Goal: Task Accomplishment & Management: Manage account settings

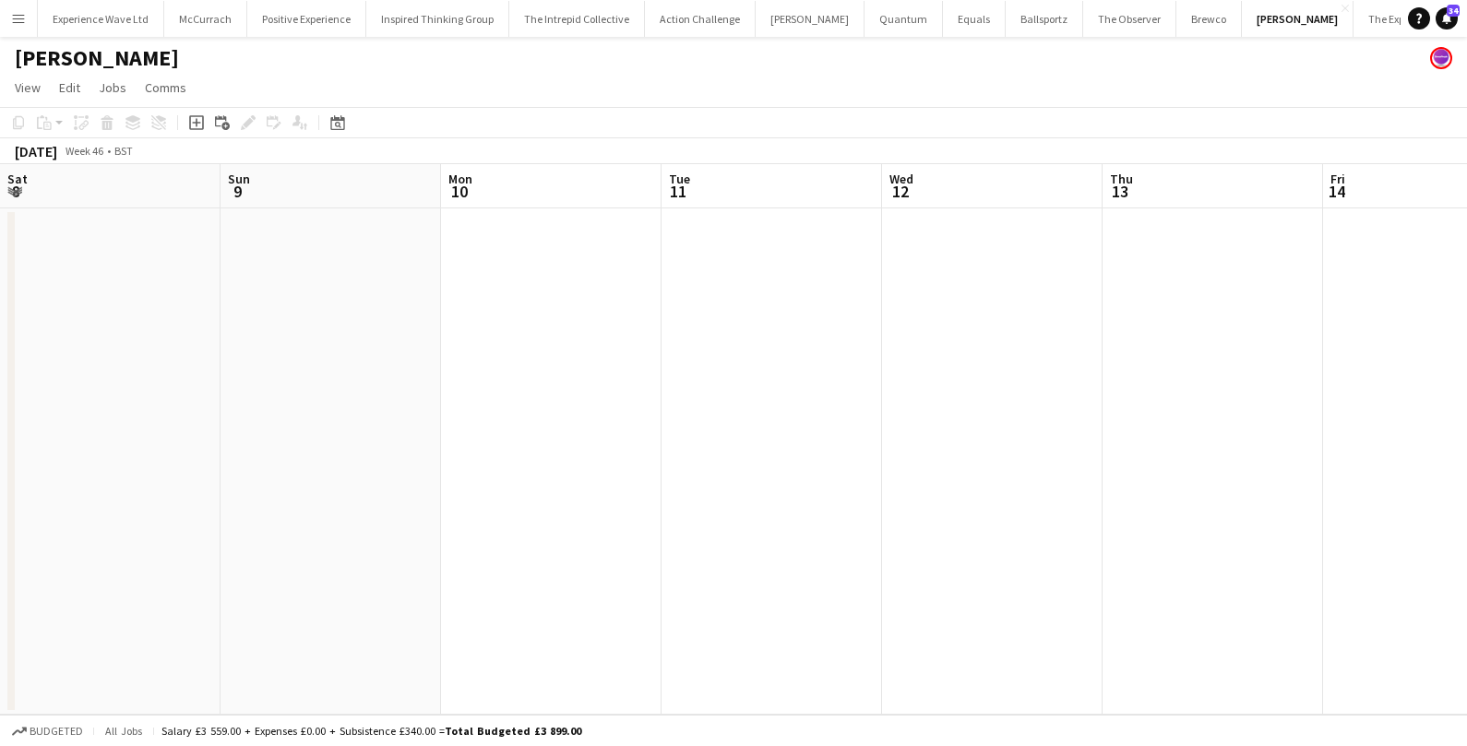
scroll to position [0, 640]
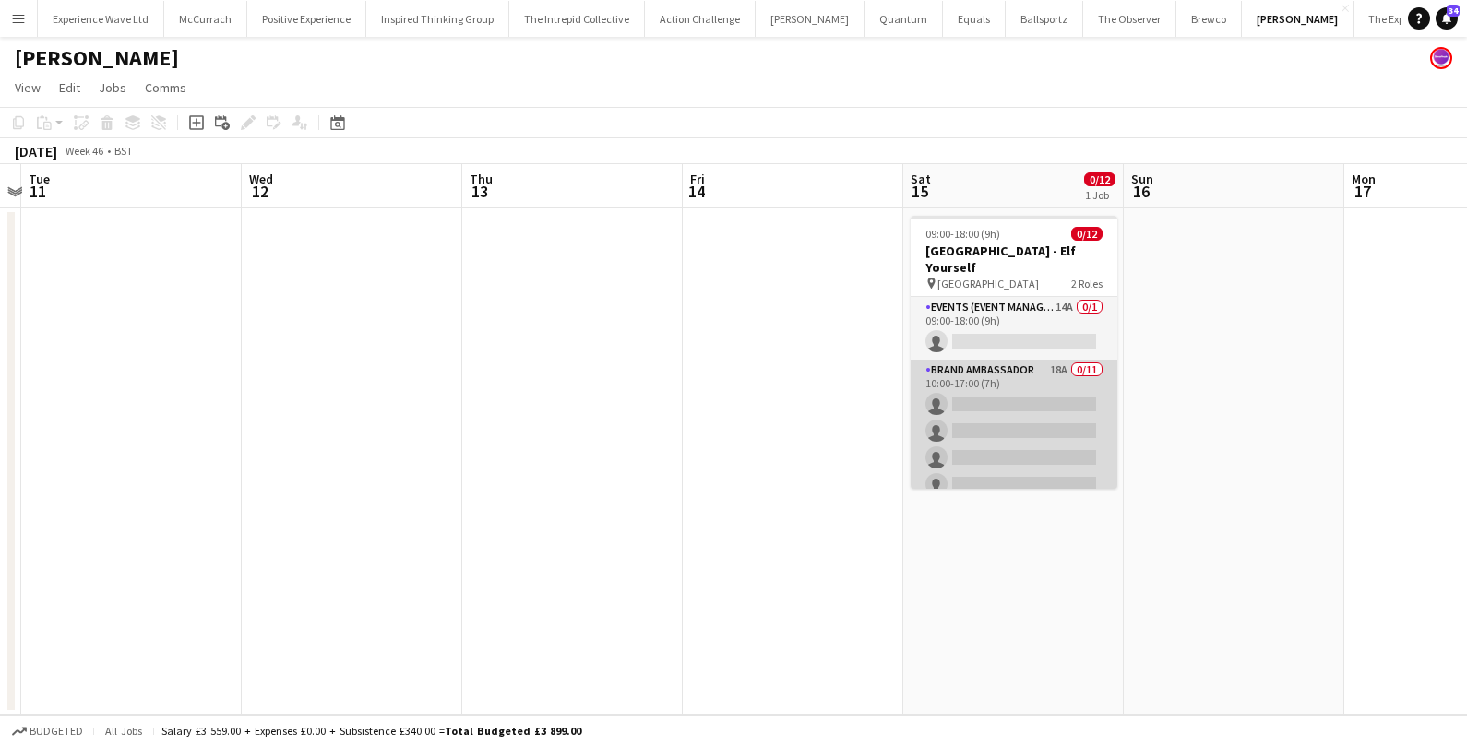
click at [974, 431] on app-card-role "Brand Ambassador 18A 0/11 10:00-17:00 (7h) single-neutral-actions single-neutra…" at bounding box center [1013, 525] width 207 height 330
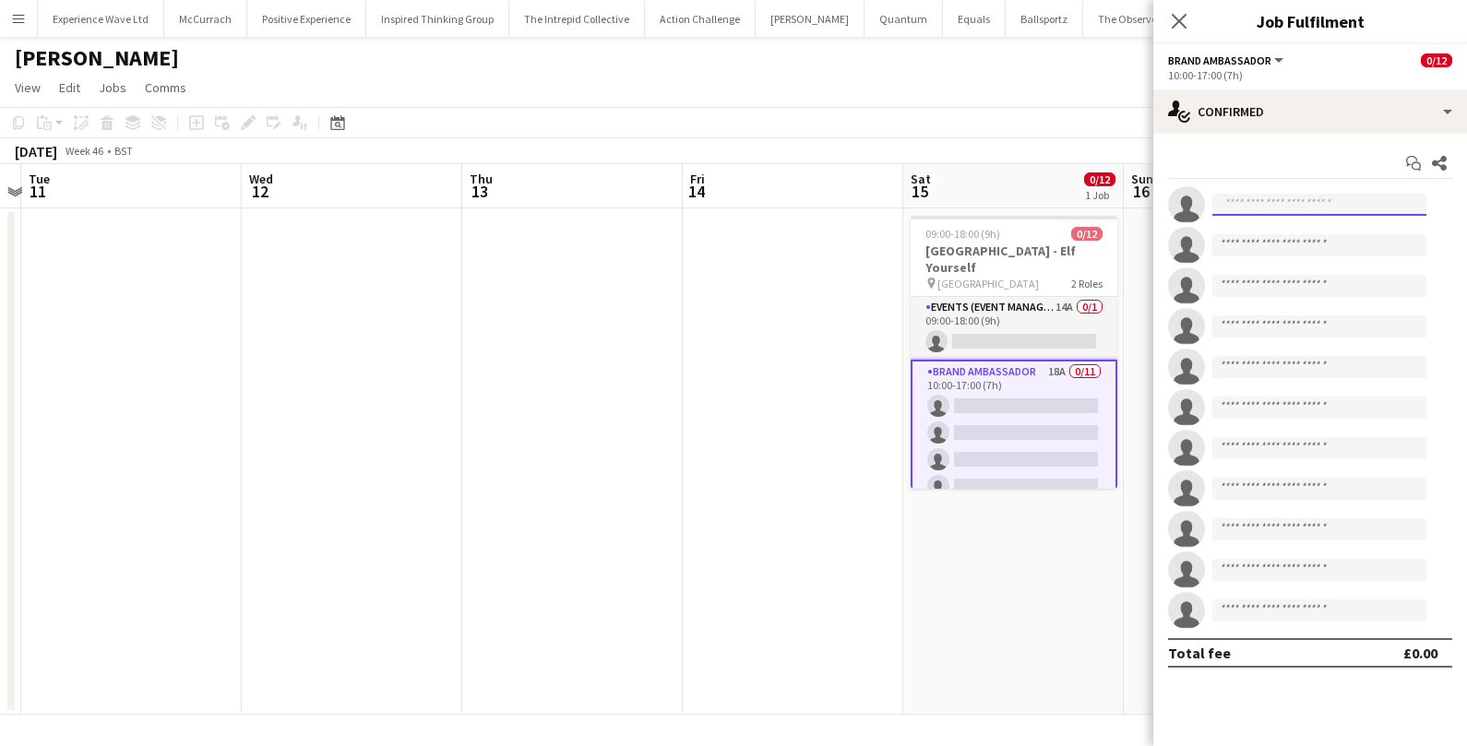
click at [1300, 206] on input at bounding box center [1319, 205] width 214 height 22
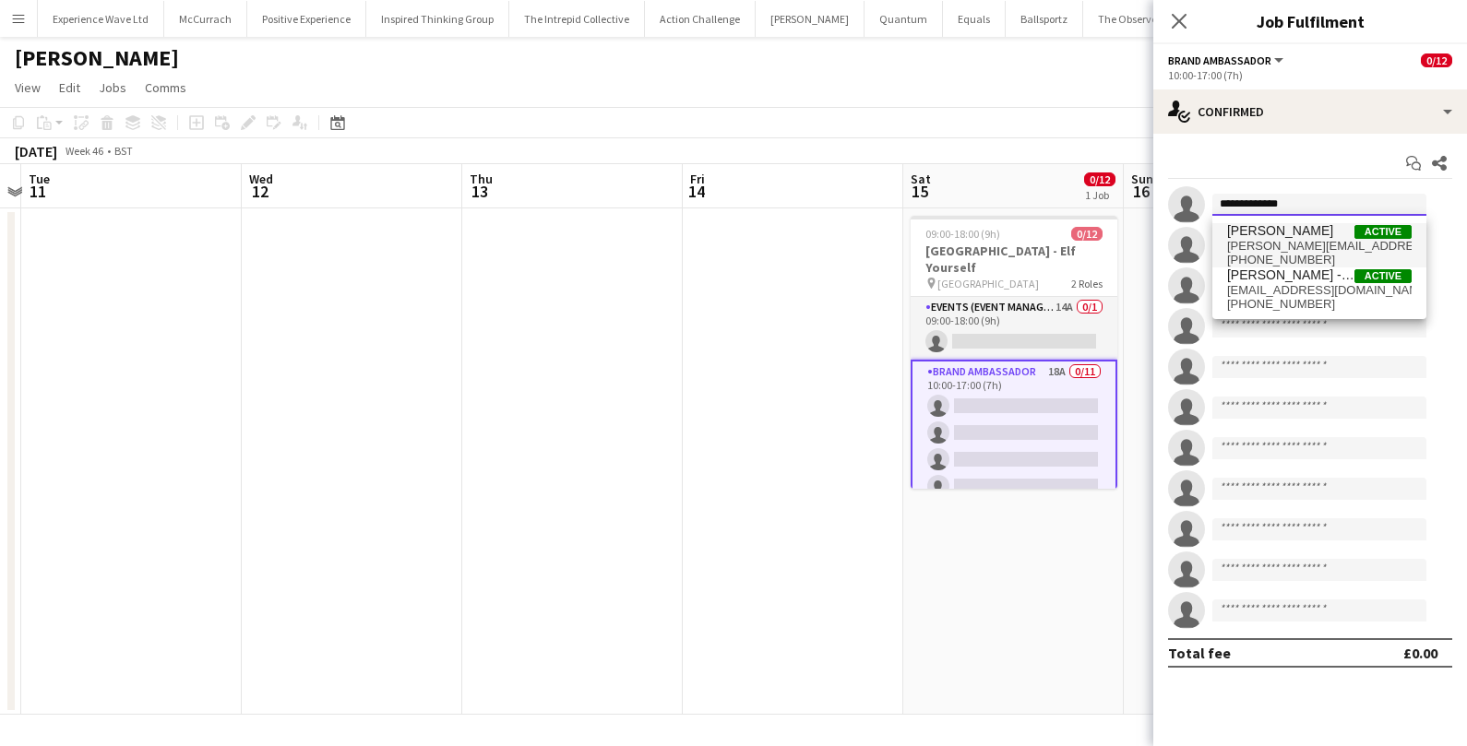
type input "**********"
click at [1310, 234] on span "[PERSON_NAME] Active" at bounding box center [1319, 231] width 184 height 16
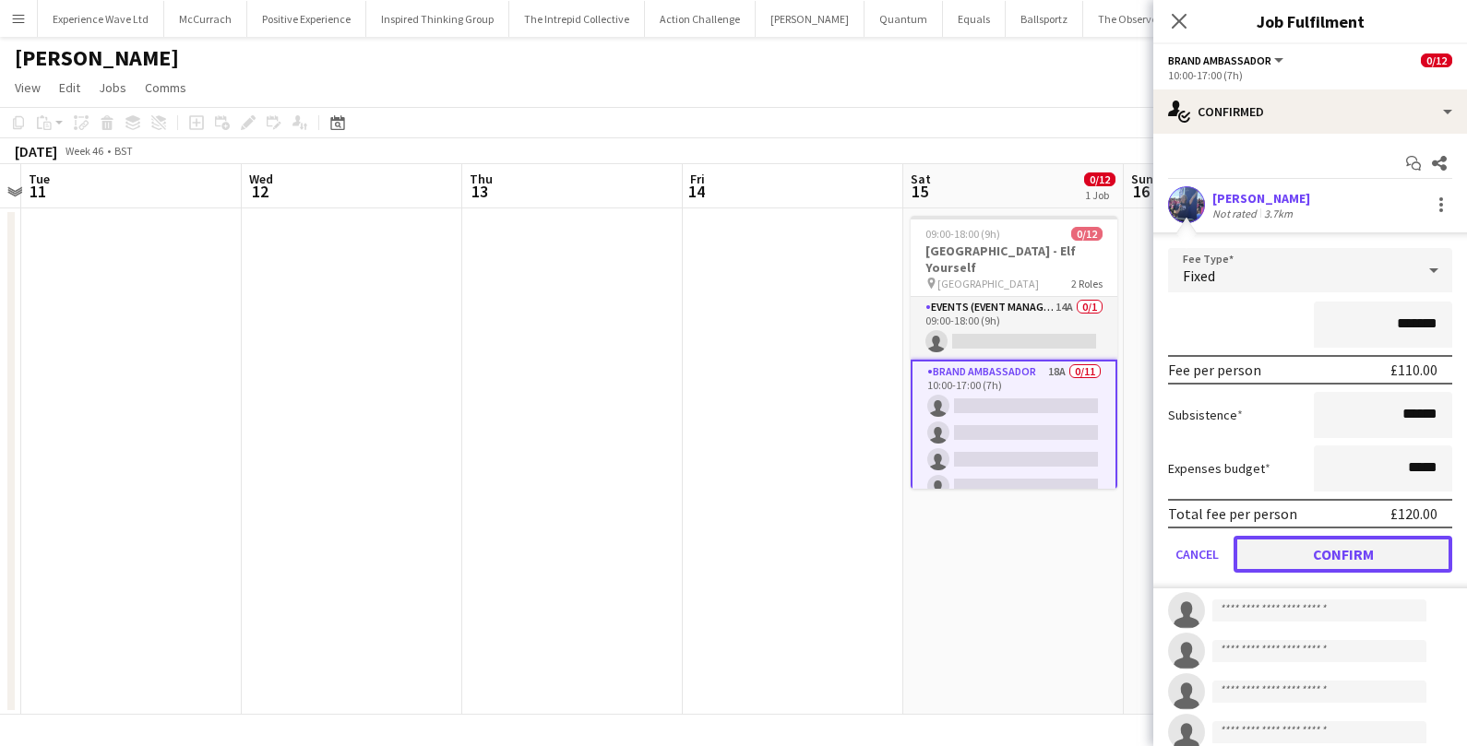
click at [1320, 565] on button "Confirm" at bounding box center [1342, 554] width 219 height 37
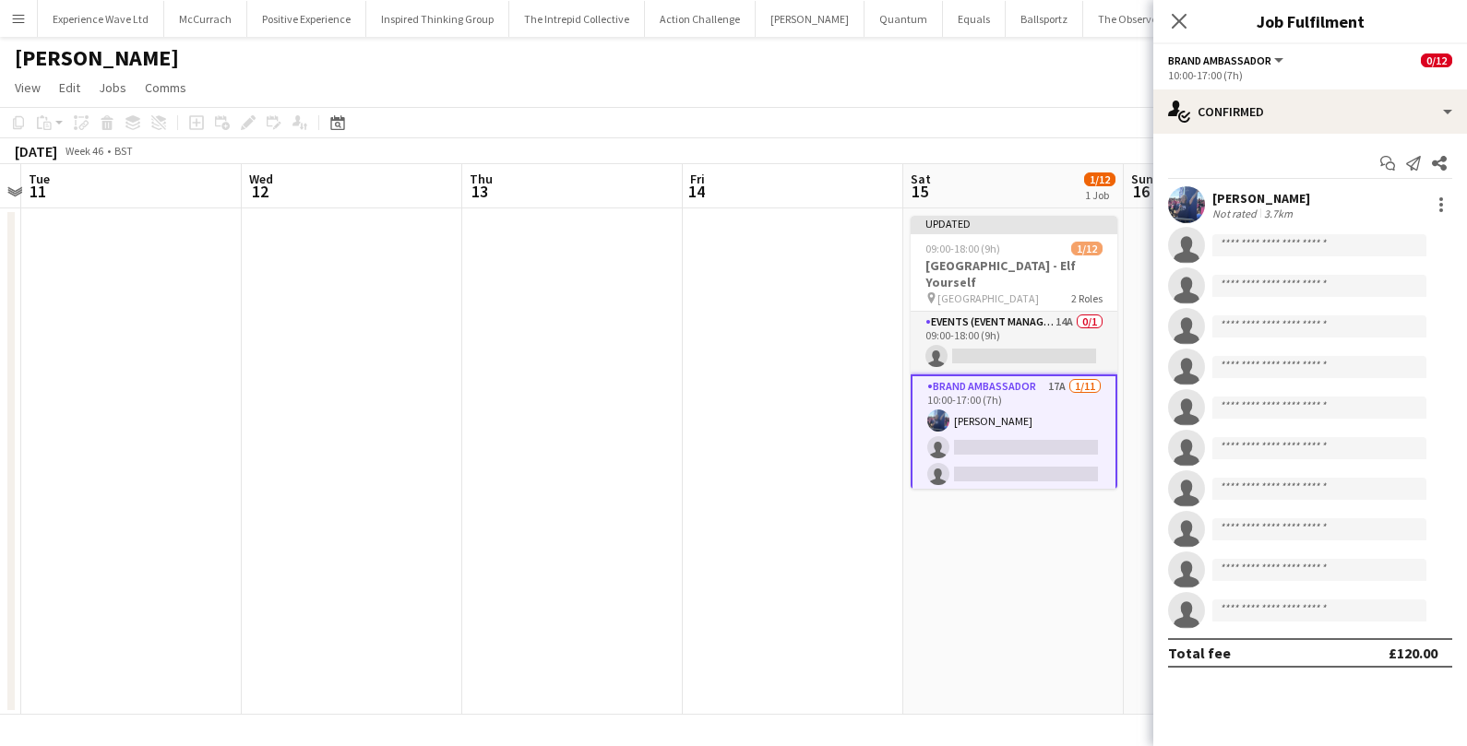
click at [1062, 675] on app-date-cell "Updated 09:00-18:00 (9h) 1/12 [GEOGRAPHIC_DATA] - Elf Yourself pin Eastleigh 2 …" at bounding box center [1013, 461] width 220 height 506
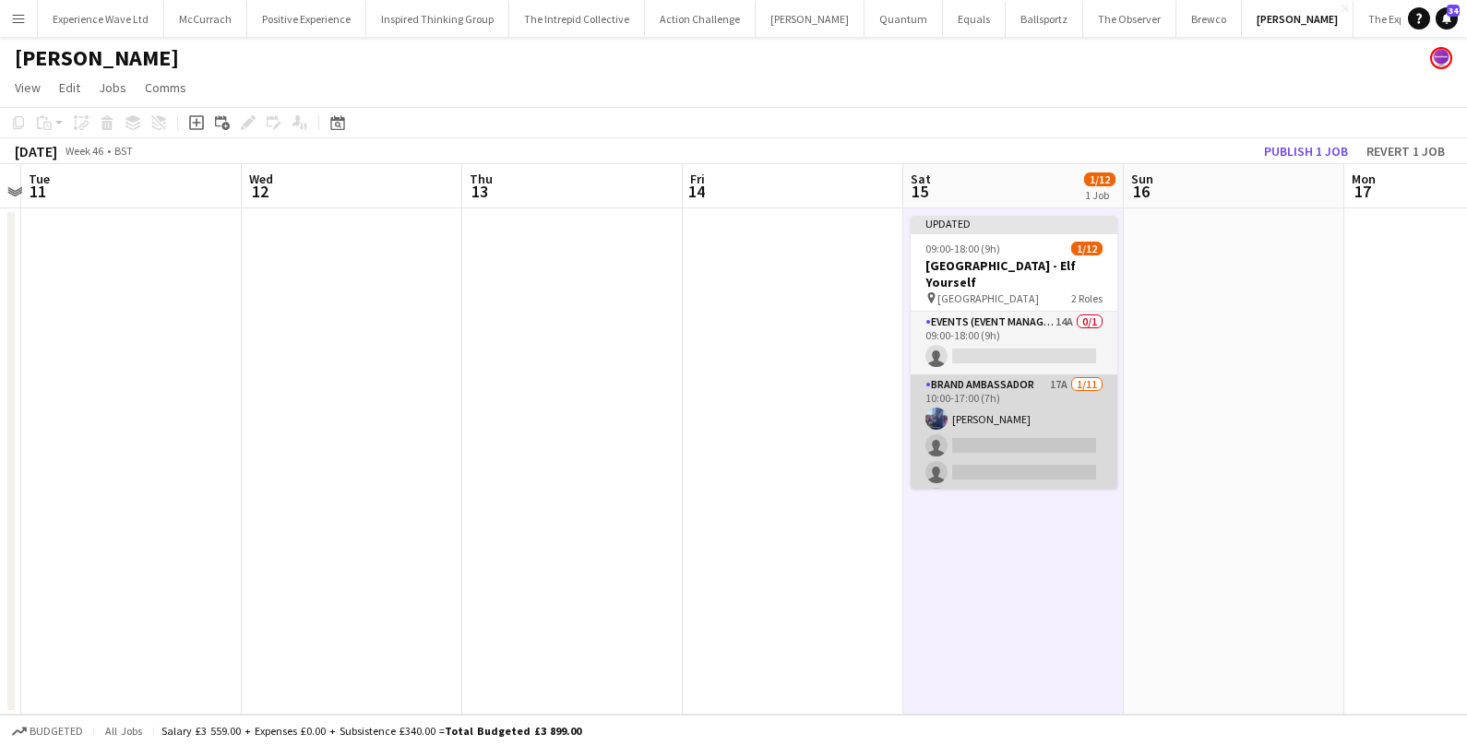
click at [1023, 425] on app-card-role "Brand Ambassador 17A [DATE] 10:00-17:00 (7h) [PERSON_NAME] single-neutral-actio…" at bounding box center [1013, 540] width 207 height 330
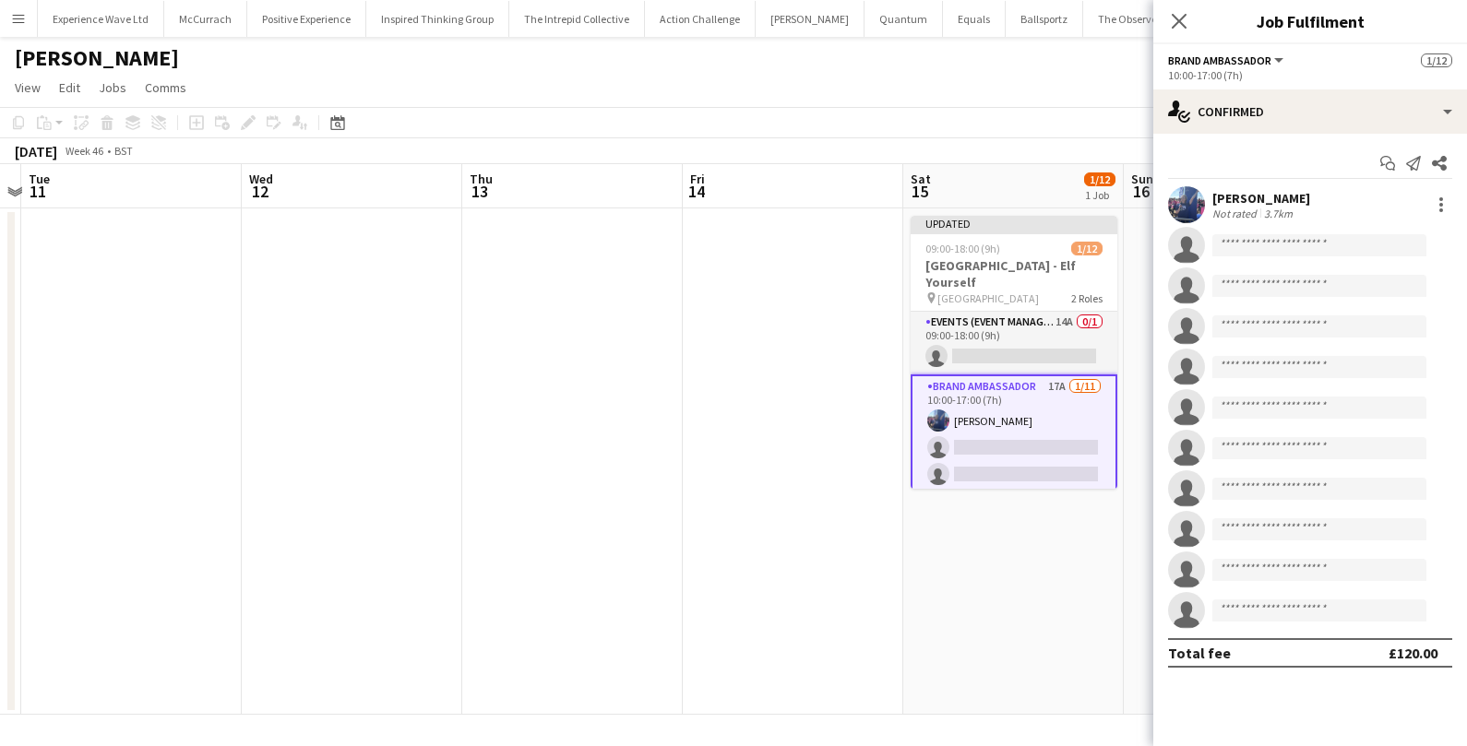
click at [1192, 201] on app-user-avatar at bounding box center [1186, 204] width 37 height 37
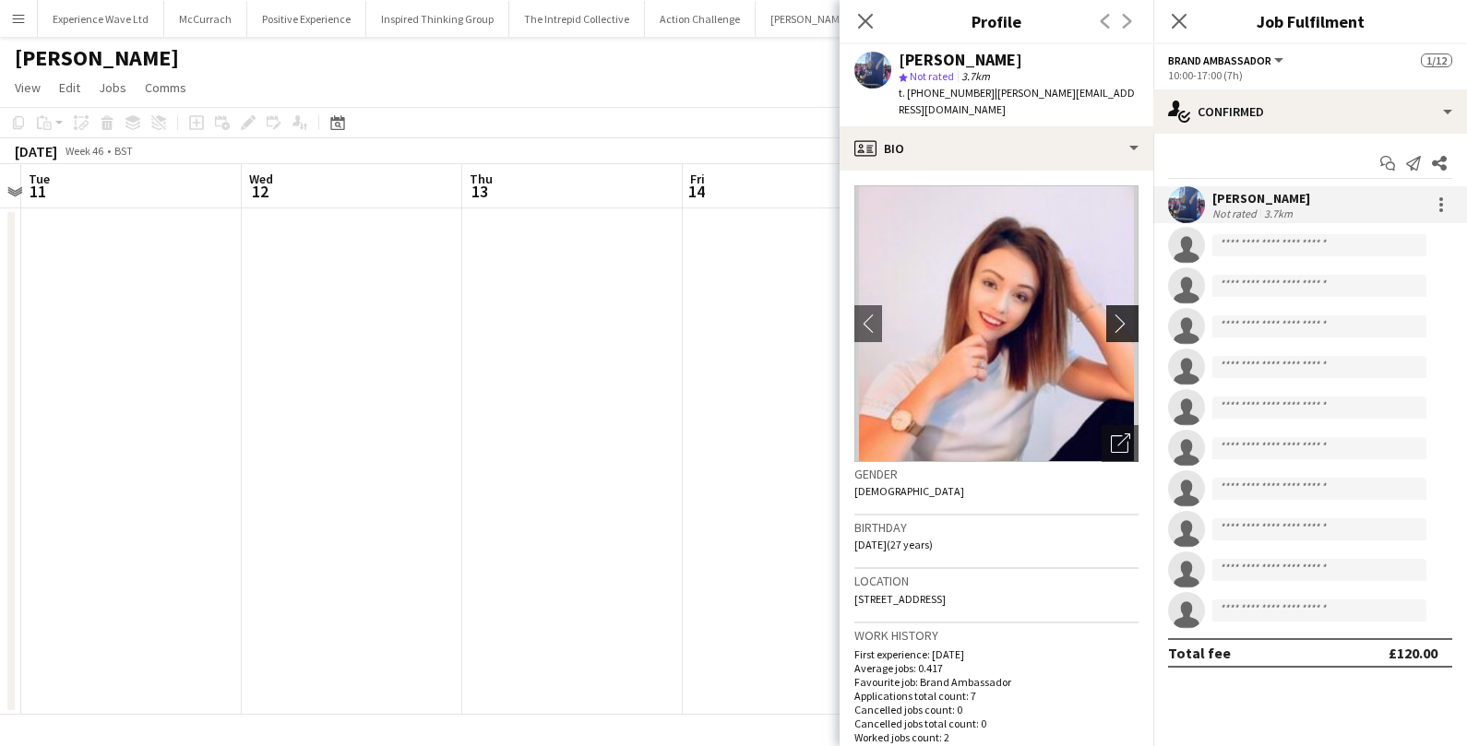
click at [1131, 314] on app-icon "chevron-right" at bounding box center [1125, 323] width 29 height 19
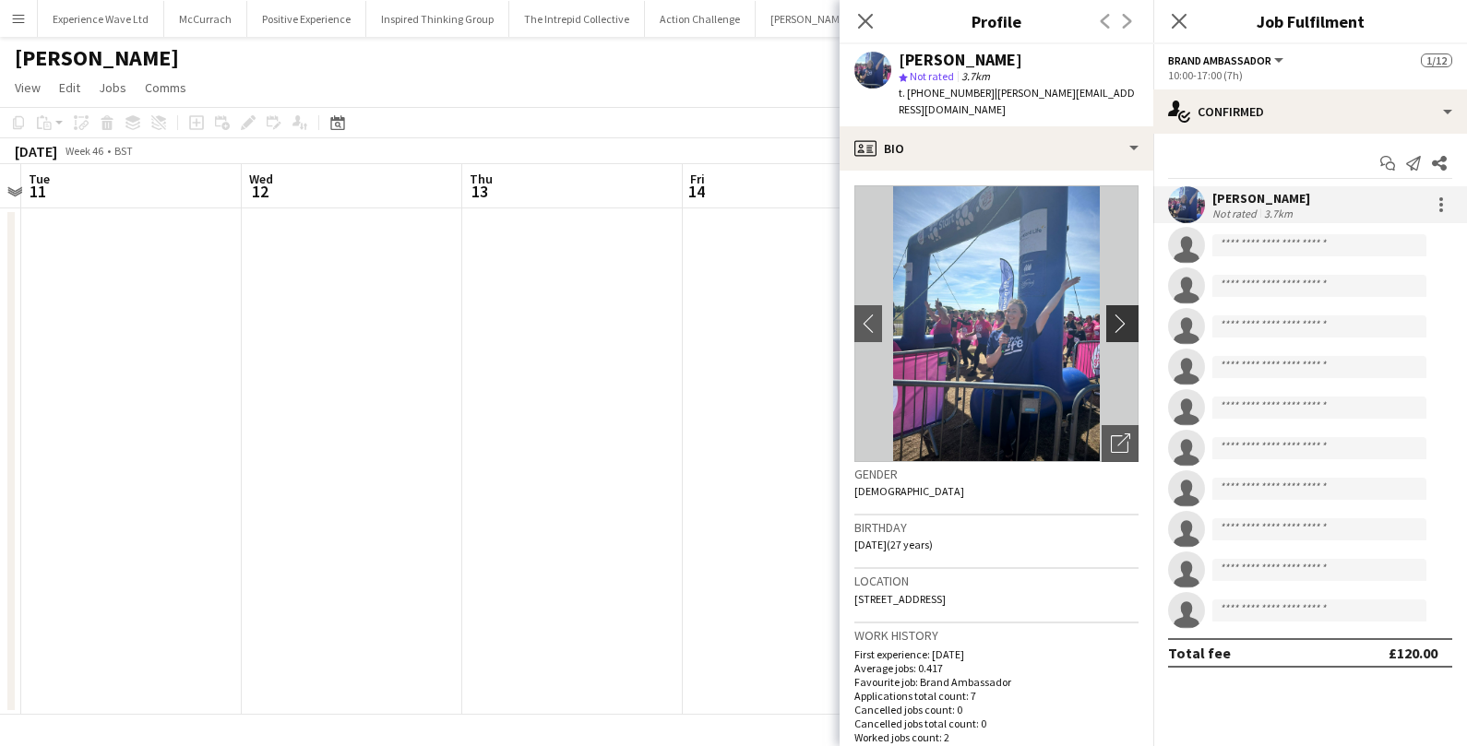
click at [1128, 314] on app-icon "chevron-right" at bounding box center [1125, 323] width 29 height 19
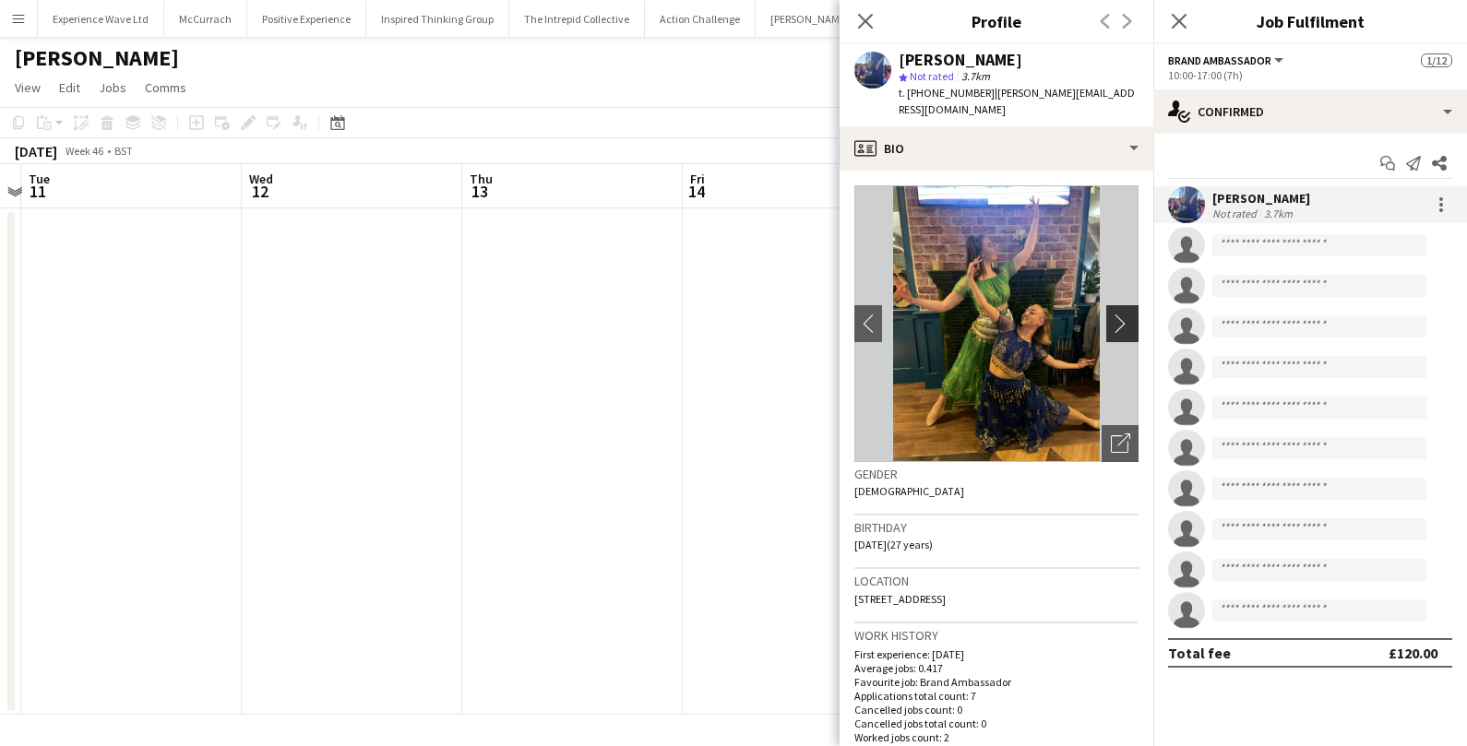
click at [1128, 314] on app-icon "chevron-right" at bounding box center [1125, 323] width 29 height 19
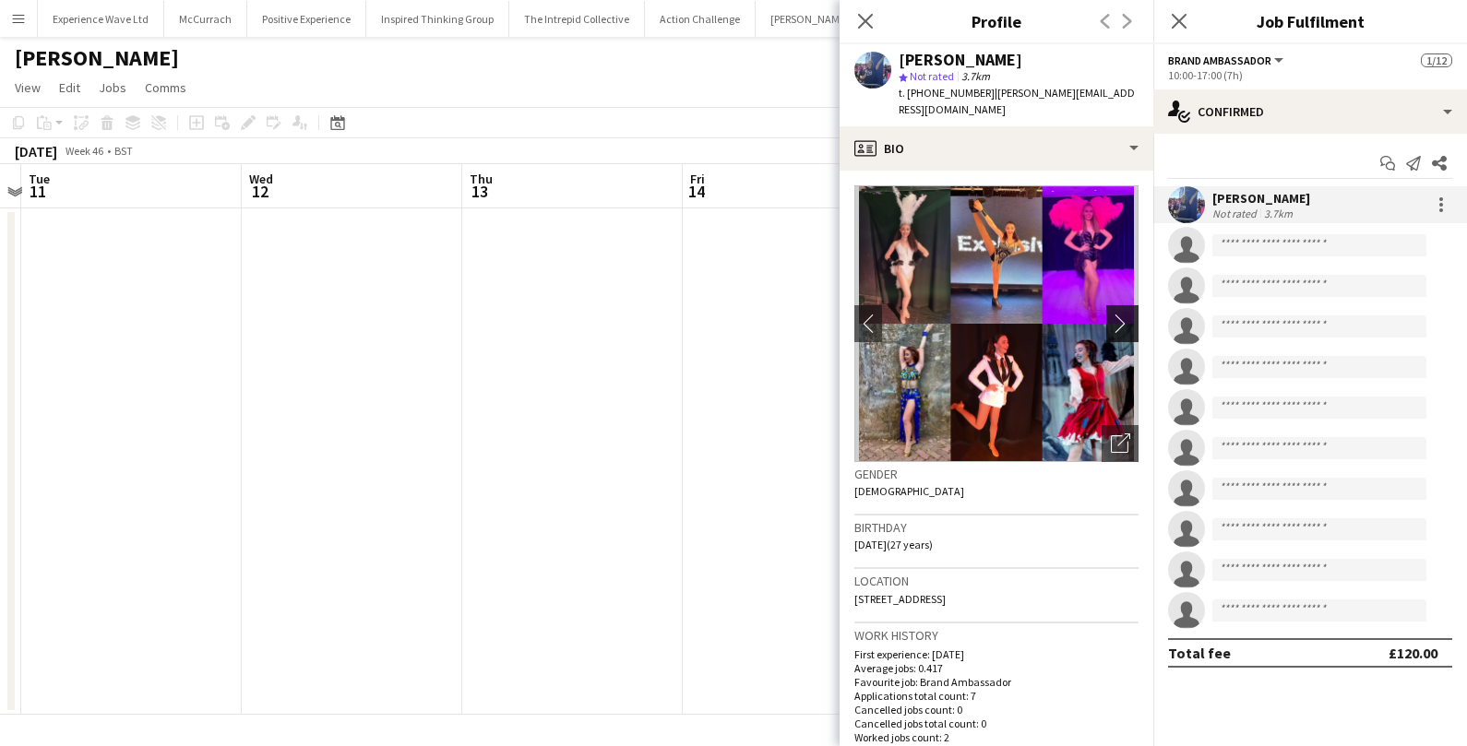
click at [1128, 314] on app-icon "chevron-right" at bounding box center [1125, 323] width 29 height 19
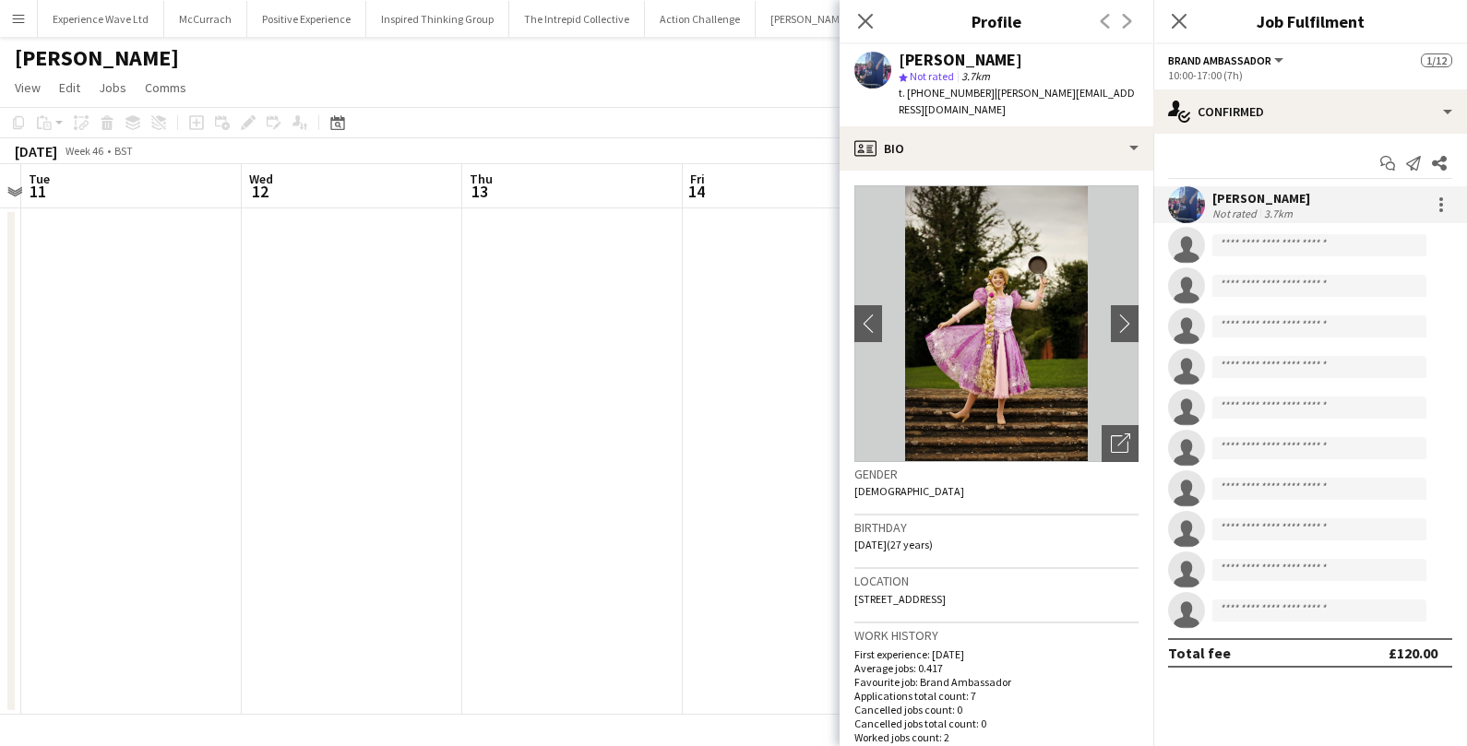
scroll to position [0, 639]
click at [699, 387] on app-date-cell at bounding box center [794, 461] width 220 height 506
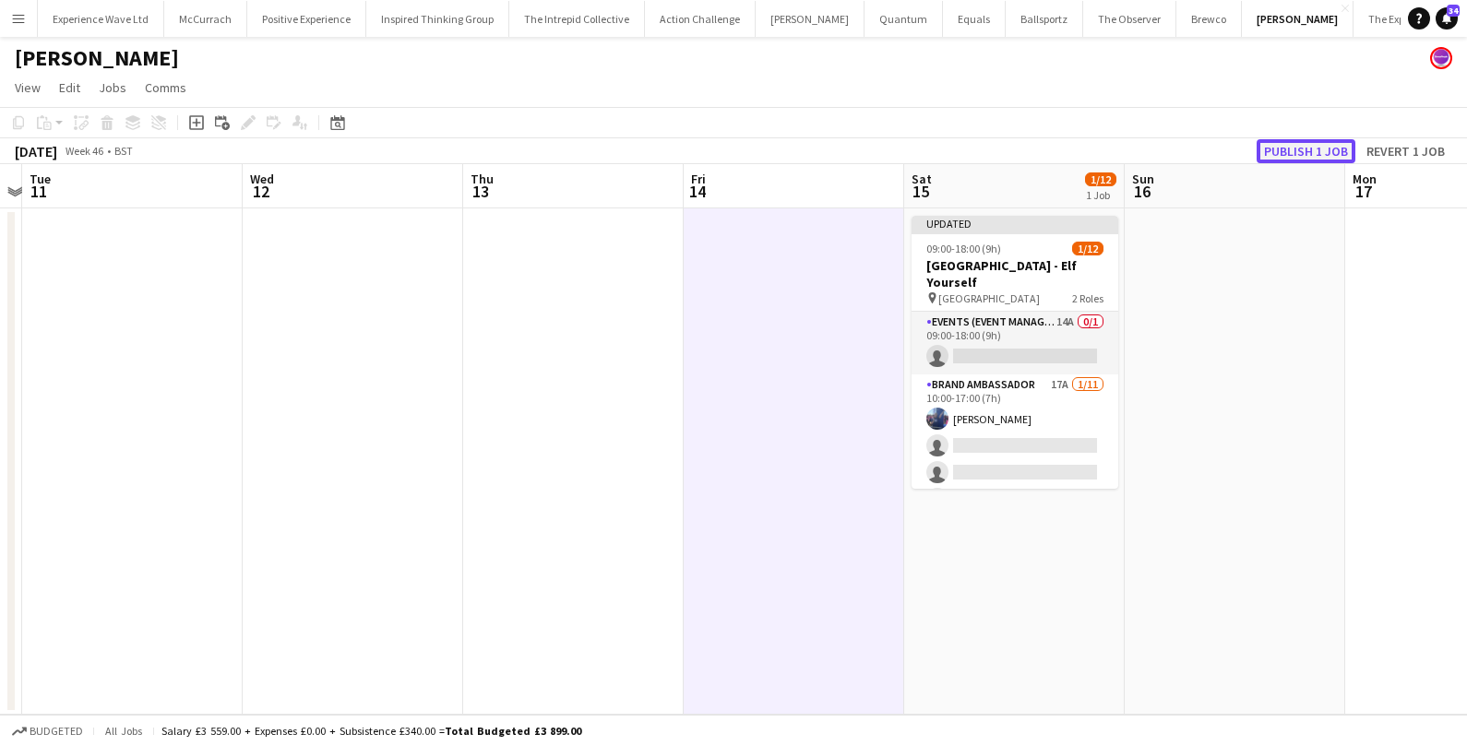
click at [1318, 149] on button "Publish 1 job" at bounding box center [1305, 151] width 99 height 24
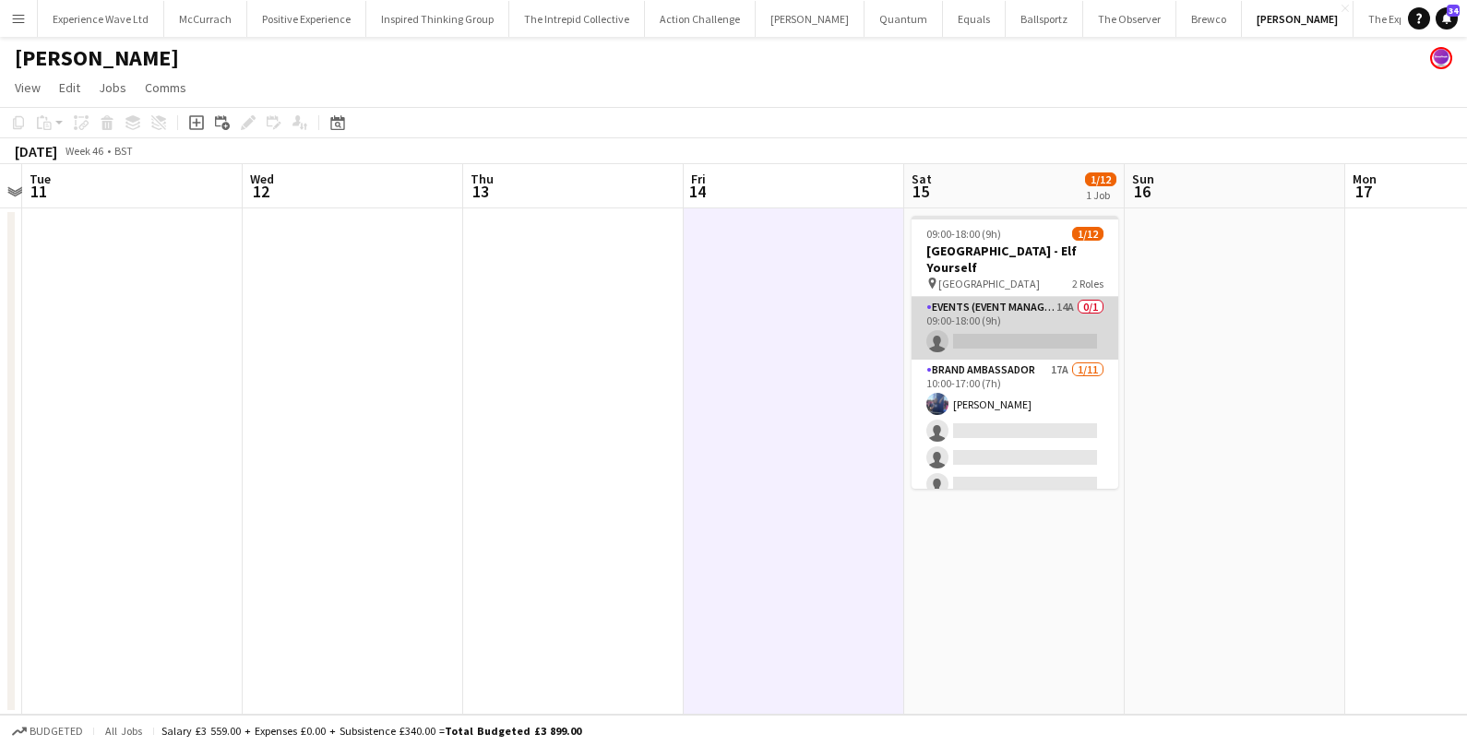
click at [963, 297] on app-card-role "Events (Event Manager) 14A 0/1 09:00-18:00 (9h) single-neutral-actions" at bounding box center [1014, 328] width 207 height 63
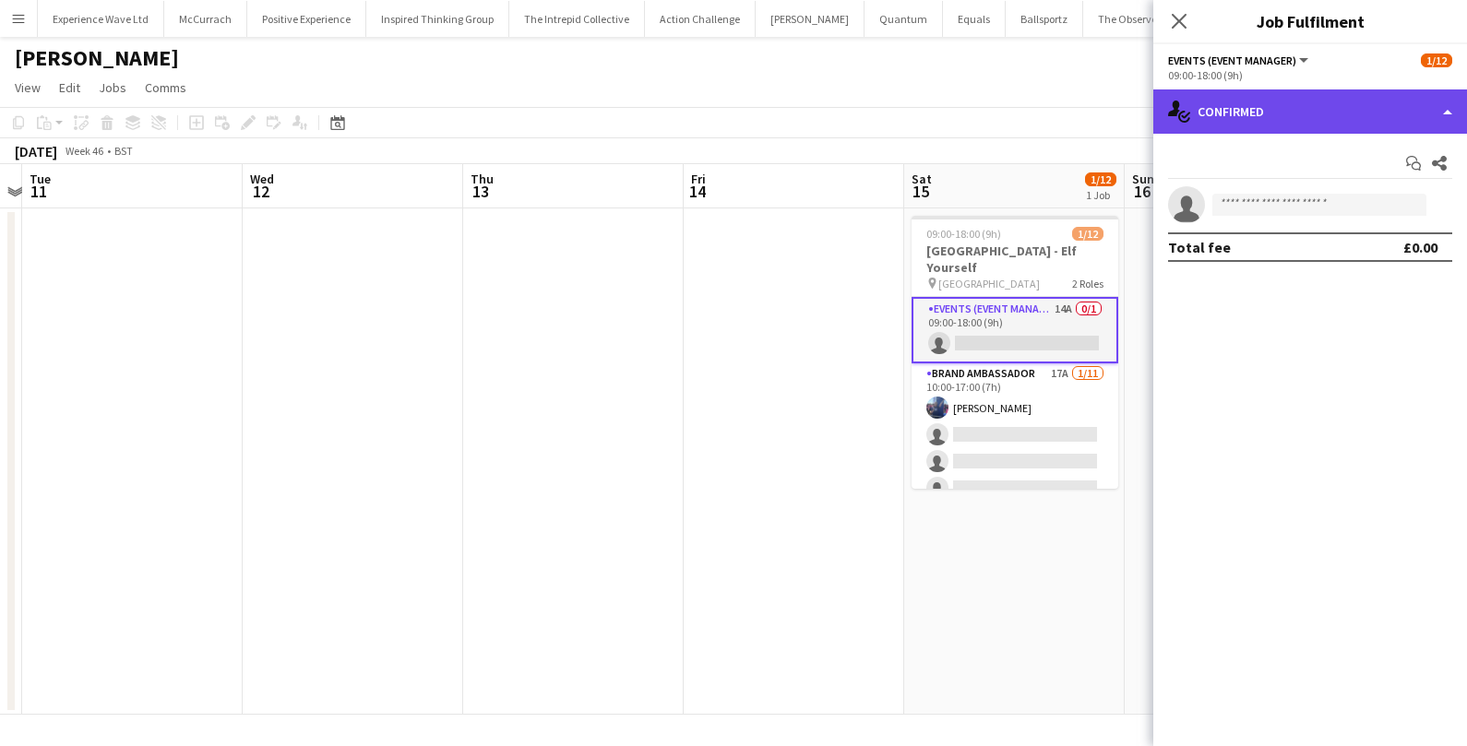
click at [1334, 100] on div "single-neutral-actions-check-2 Confirmed" at bounding box center [1310, 111] width 314 height 44
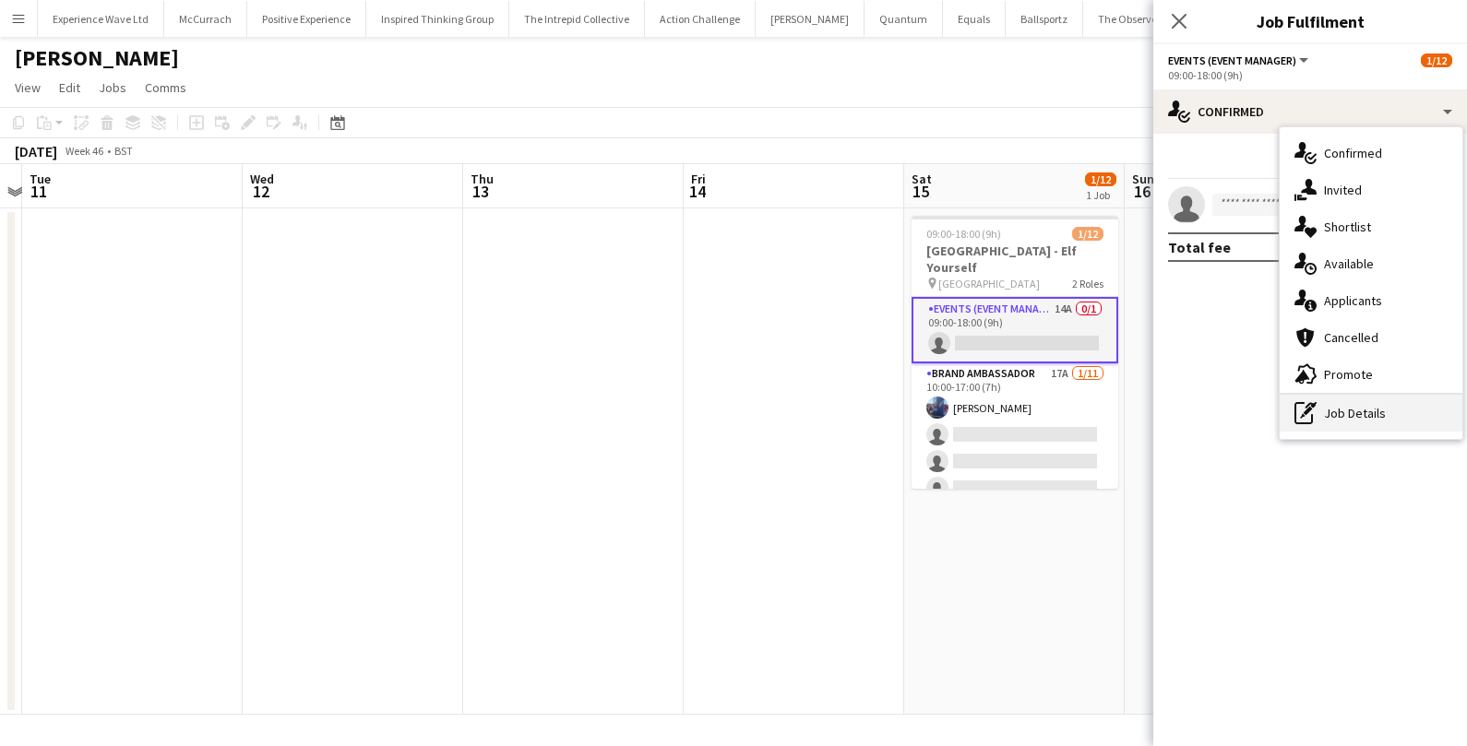
click at [1325, 406] on div "pen-write Job Details" at bounding box center [1370, 413] width 183 height 37
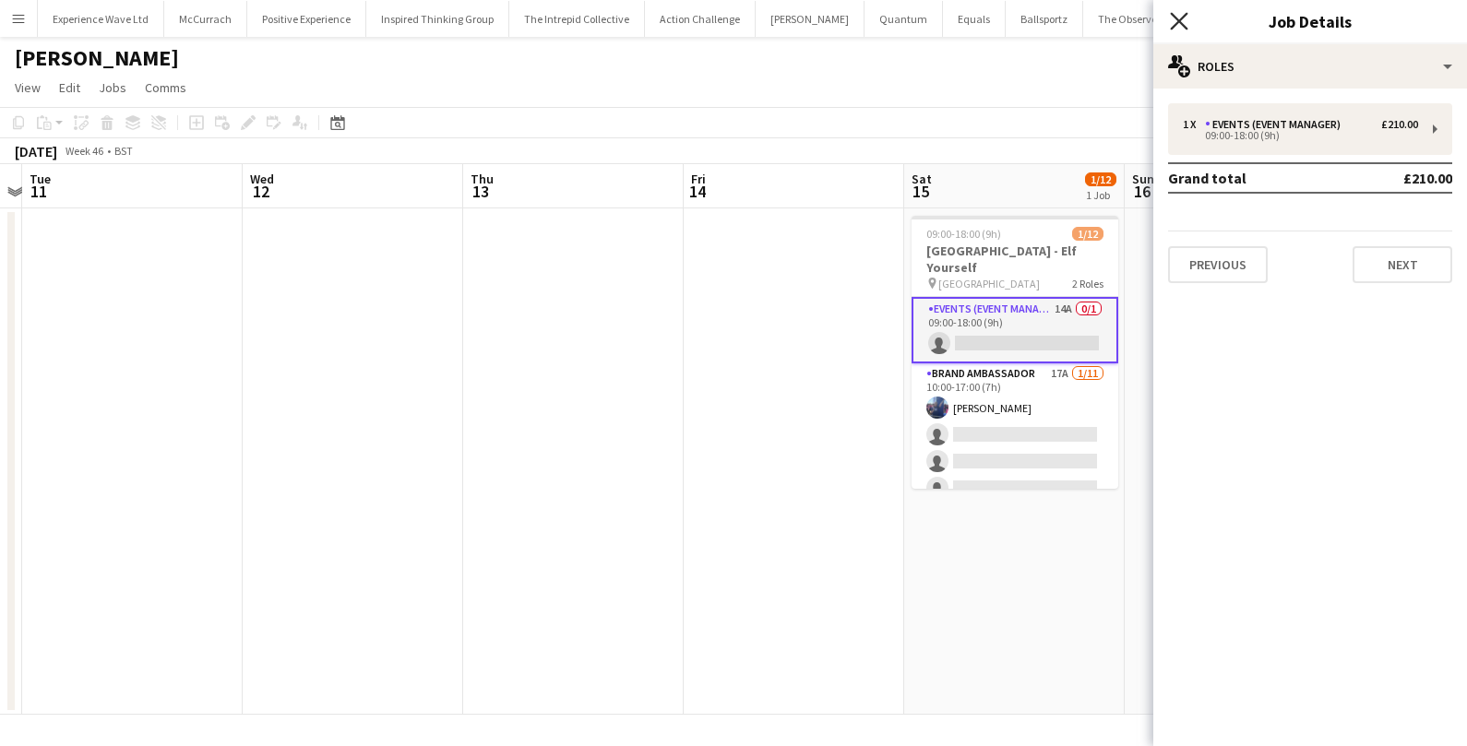
click at [1176, 23] on icon at bounding box center [1179, 21] width 18 height 18
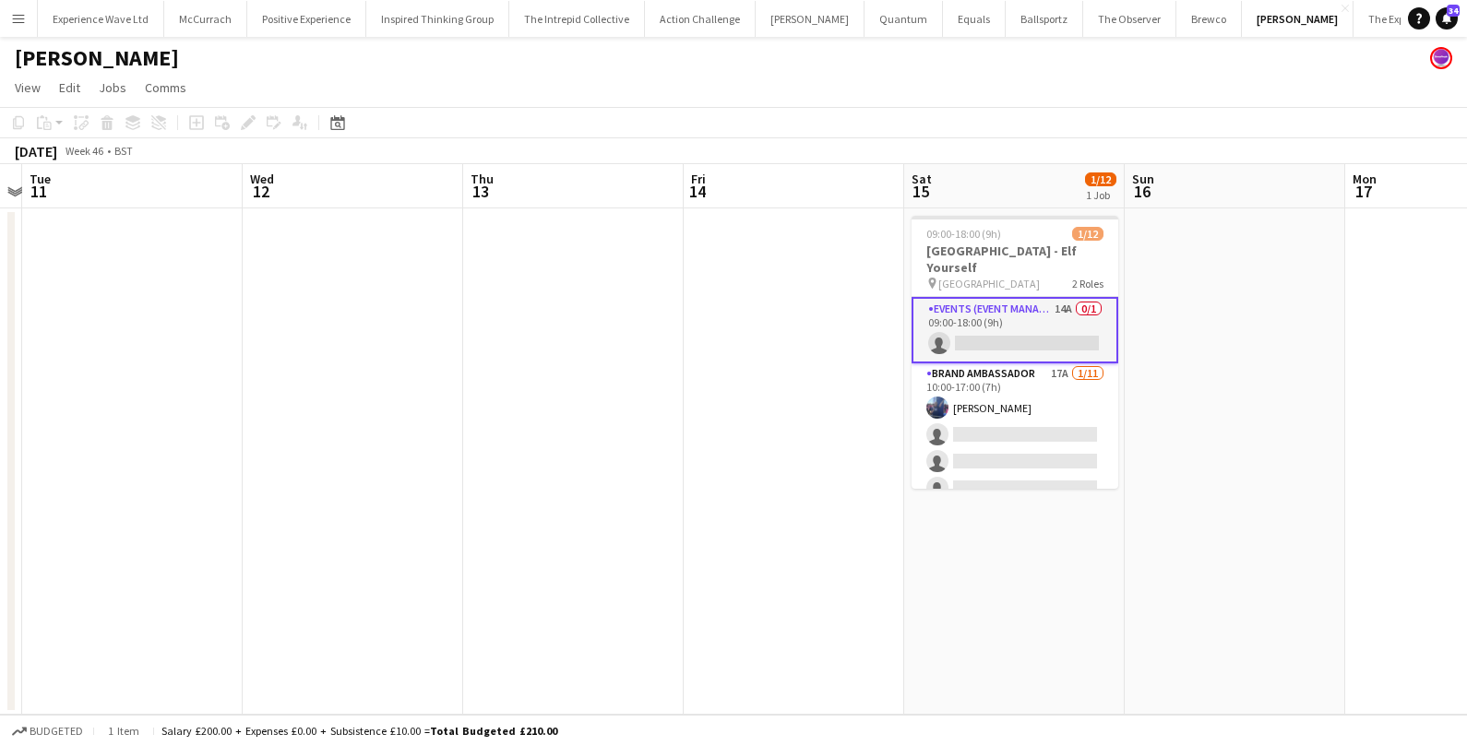
click at [838, 262] on app-date-cell at bounding box center [794, 461] width 220 height 506
